Goal: Check status

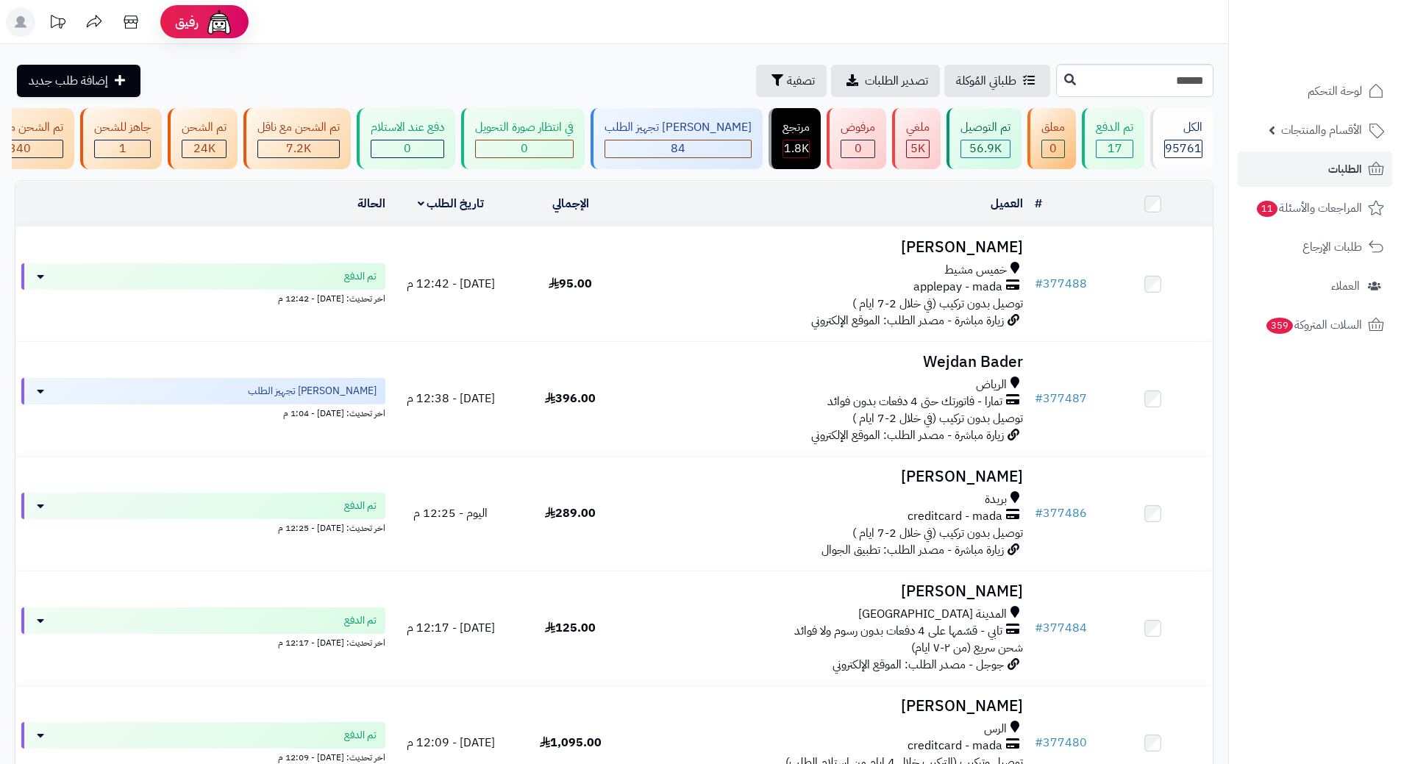
type input "******"
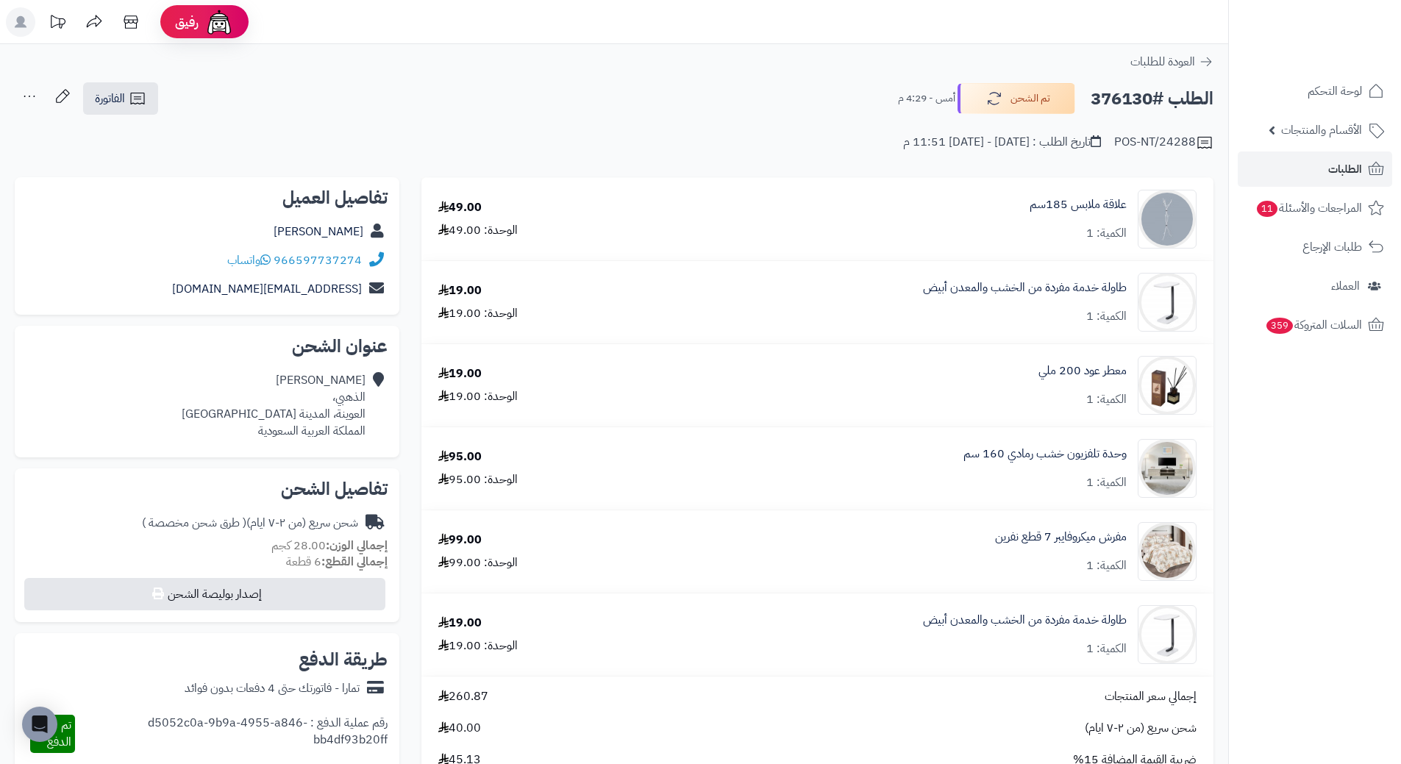
click at [1045, 55] on div "العودة للطلبات" at bounding box center [614, 62] width 1229 height 18
